Goal: Transaction & Acquisition: Subscribe to service/newsletter

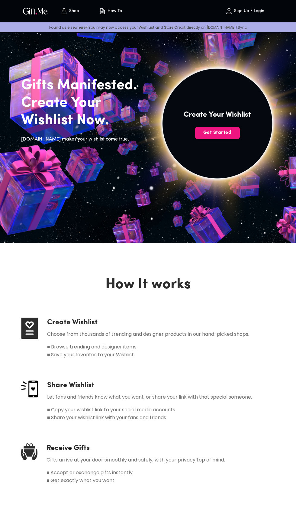
click at [228, 133] on span "Get Started" at bounding box center [217, 132] width 45 height 7
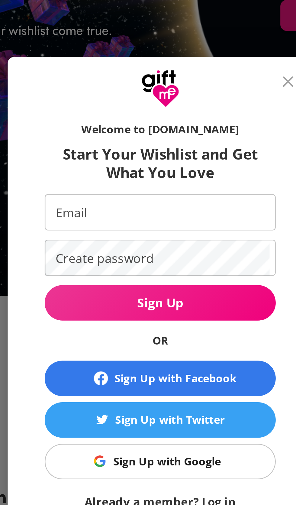
click at [166, 209] on input "Email" at bounding box center [147, 210] width 88 height 14
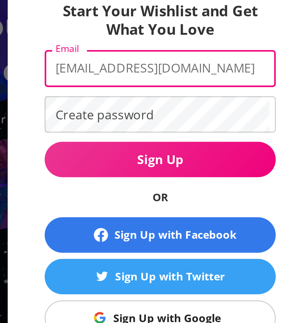
type input "denitrisusana@gmail.com"
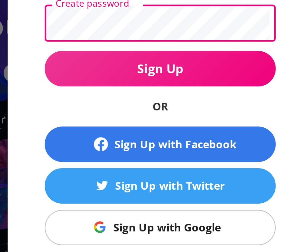
click at [117, 147] on span "Sign Up with Facebook" at bounding box center [148, 148] width 86 height 7
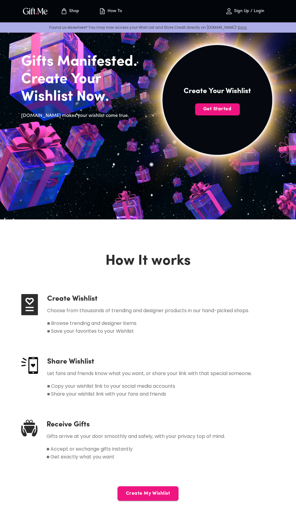
scroll to position [32, 0]
